Goal: Transaction & Acquisition: Purchase product/service

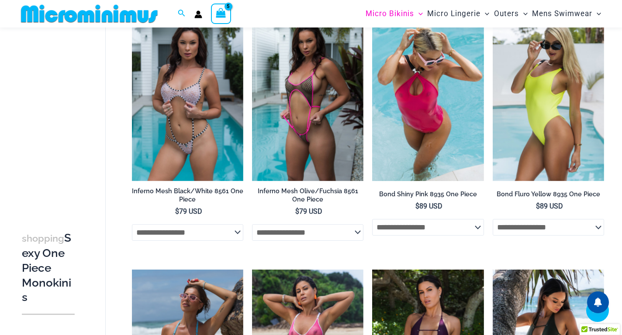
scroll to position [495, 0]
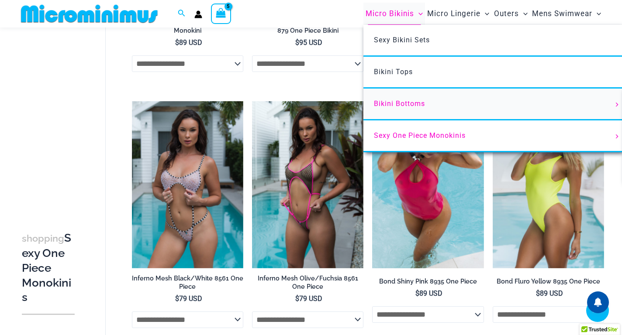
click at [394, 106] on span "Bikini Bottoms" at bounding box center [399, 104] width 51 height 8
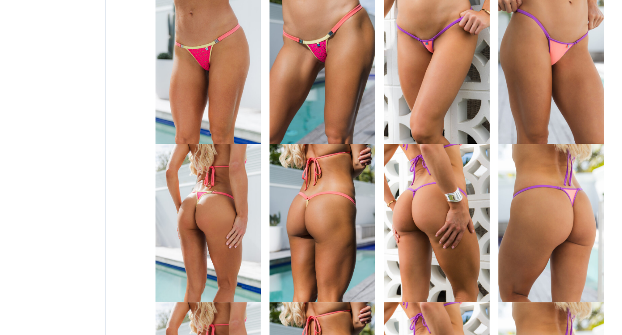
scroll to position [524, 0]
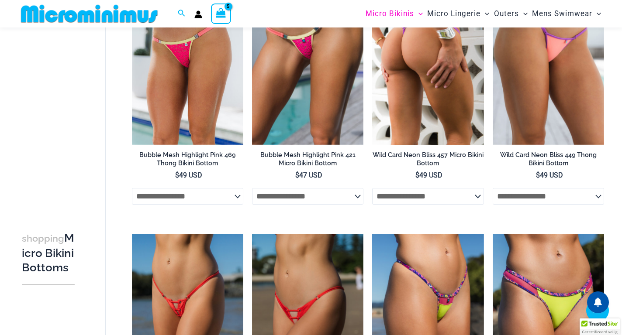
click at [409, 145] on img at bounding box center [427, 61] width 111 height 167
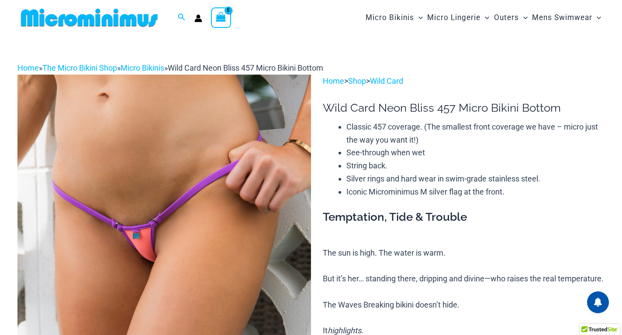
click at [218, 206] on img at bounding box center [163, 295] width 293 height 440
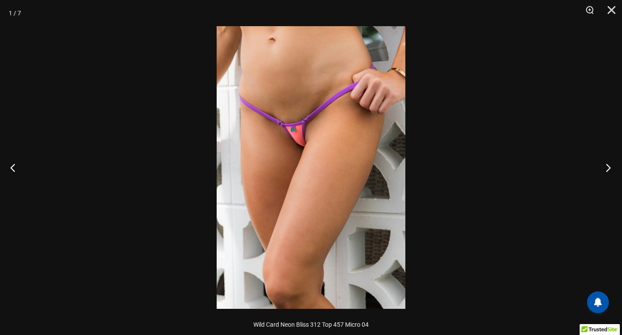
click at [603, 168] on button "Next" at bounding box center [605, 168] width 33 height 44
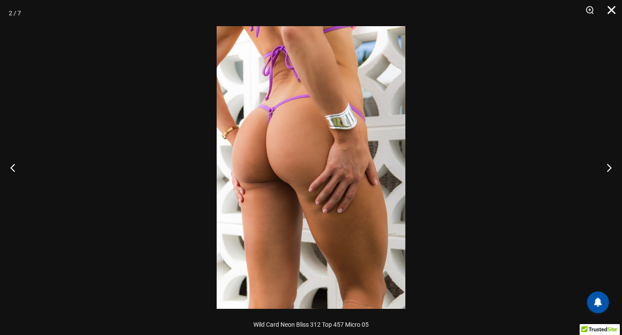
click at [611, 10] on button "Close" at bounding box center [608, 13] width 22 height 26
